Goal: Task Accomplishment & Management: Complete application form

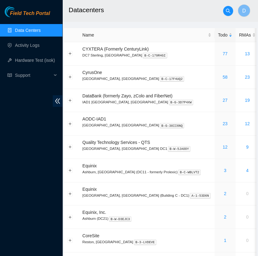
click at [42, 39] on ul "Data Centers Activity Logs Hardware Test (isok) Support" at bounding box center [31, 53] width 62 height 60
click at [25, 48] on link "Activity Logs" at bounding box center [27, 45] width 25 height 5
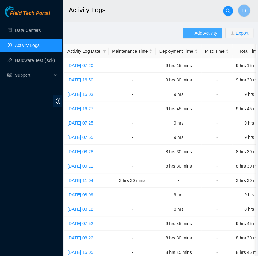
click at [195, 30] on span "Add Activity" at bounding box center [206, 33] width 22 height 7
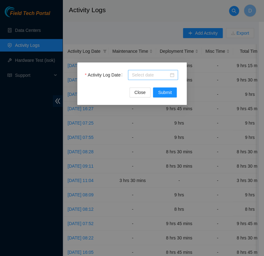
click at [170, 76] on div at bounding box center [152, 75] width 42 height 7
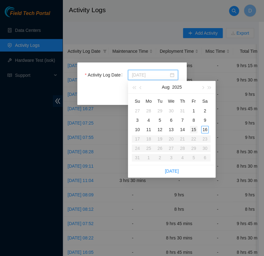
type input "[DATE]"
click at [193, 129] on div "15" at bounding box center [193, 129] width 7 height 7
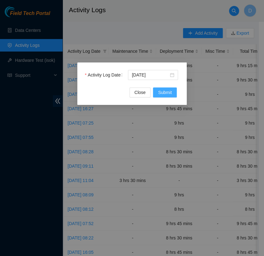
click at [173, 94] on button "Submit" at bounding box center [165, 92] width 24 height 10
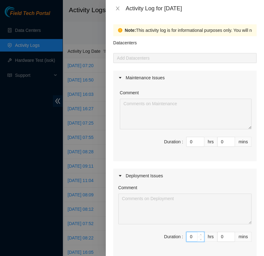
click at [190, 235] on input "0" at bounding box center [194, 236] width 17 height 9
type input "9"
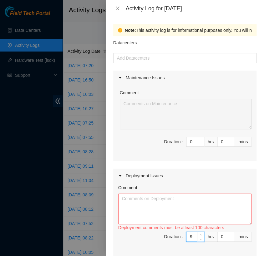
type input "9"
type input "1"
type input "15"
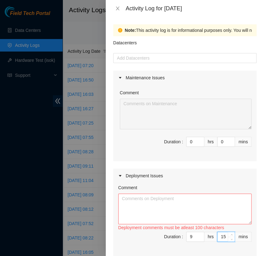
type input "15"
click at [150, 201] on textarea "Comment" at bounding box center [184, 209] width 133 height 31
paste textarea "[nie-field-iad]DP82713 @ H5 - FABRIC-IAD5: Deploy Linode Object & Block Region …"
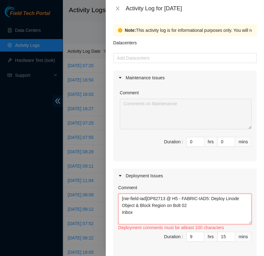
paste textarea "- worked with [PERSON_NAME] on DP82713 - tshooting PDUs - going through bios up…"
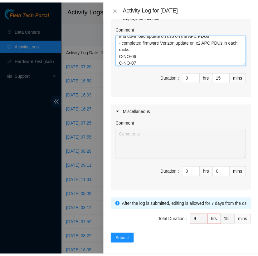
scroll to position [163, 0]
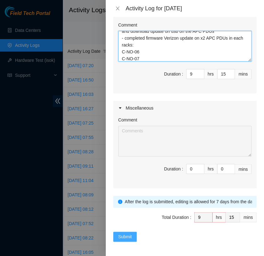
type textarea "[nie-field-iad]DP82713 @ H5 - FABRIC-IAD5: Deploy Linode Object & Block Region …"
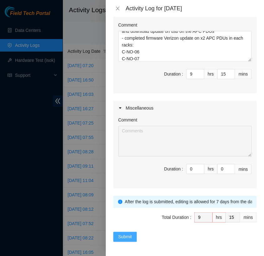
click at [127, 235] on span "Submit" at bounding box center [125, 236] width 14 height 7
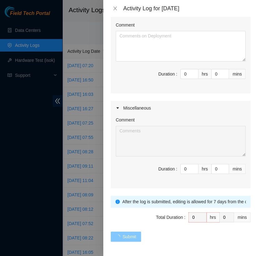
scroll to position [0, 0]
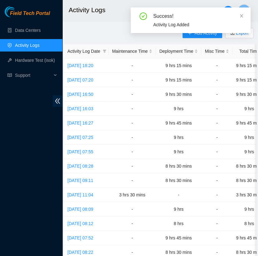
click at [107, 27] on main "Activity Logs D Add Activity Export Activity Log Date Maintenance Time Deployme…" at bounding box center [160, 183] width 196 height 367
